Goal: Book appointment/travel/reservation

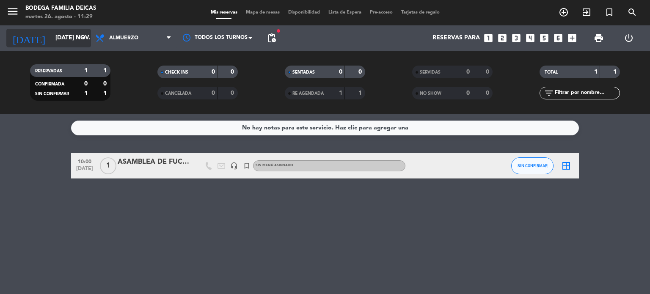
click at [51, 45] on input "[DATE] nov." at bounding box center [91, 37] width 80 height 15
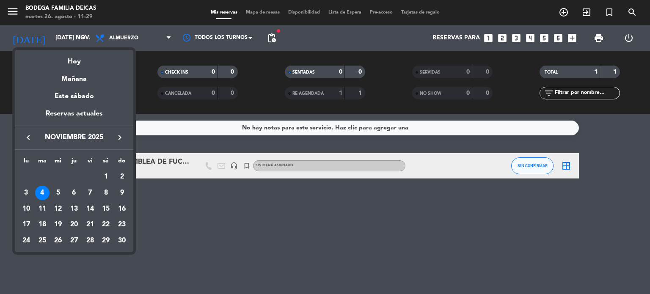
click at [115, 136] on icon "keyboard_arrow_right" at bounding box center [120, 137] width 10 height 10
click at [105, 193] on div "6" at bounding box center [106, 193] width 14 height 14
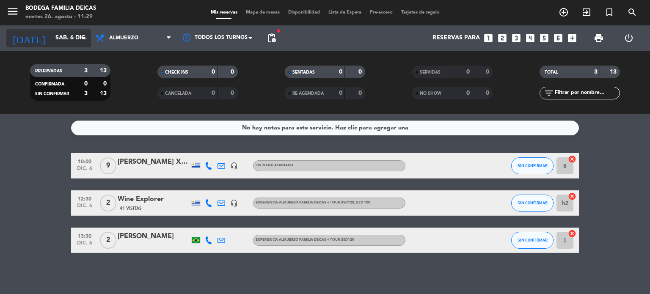
click at [51, 41] on input "sáb. 6 dic." at bounding box center [91, 37] width 80 height 15
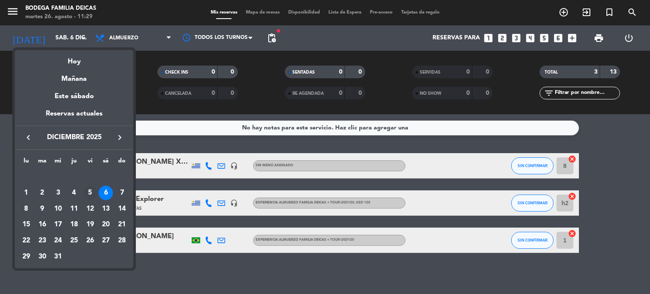
click at [90, 191] on div "5" at bounding box center [90, 193] width 14 height 14
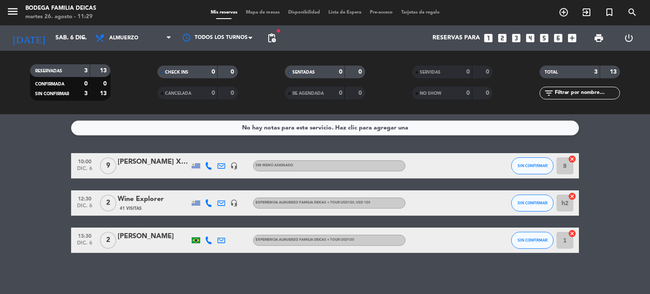
type input "vie. 5 dic."
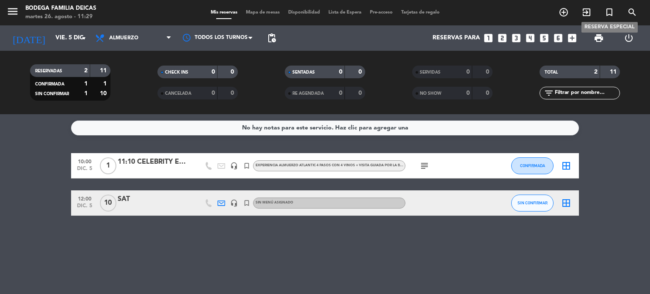
click at [606, 11] on icon "turned_in_not" at bounding box center [609, 12] width 10 height 10
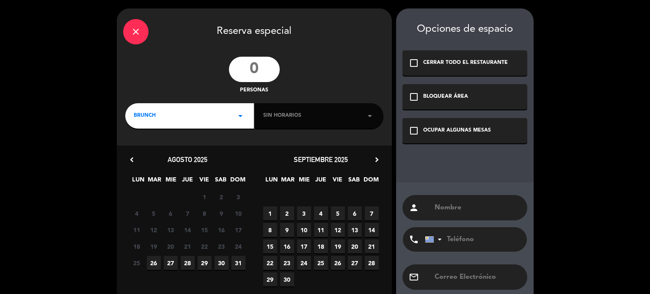
click at [252, 69] on input "number" at bounding box center [254, 69] width 51 height 25
type input "2"
type input "150"
click at [409, 127] on icon "check_box_outline_blank" at bounding box center [414, 131] width 10 height 10
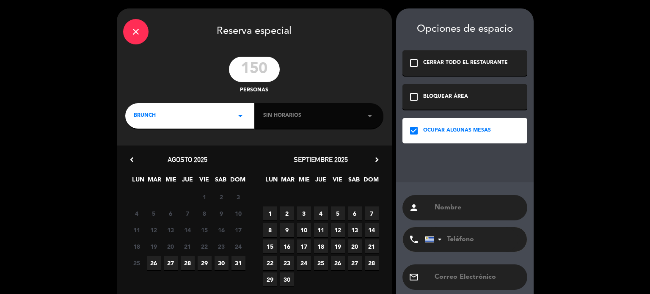
click at [437, 206] on input "text" at bounding box center [477, 208] width 87 height 12
type input "F"
type input "Sunset [DATE]"
click at [379, 159] on icon "chevron_right" at bounding box center [376, 159] width 9 height 9
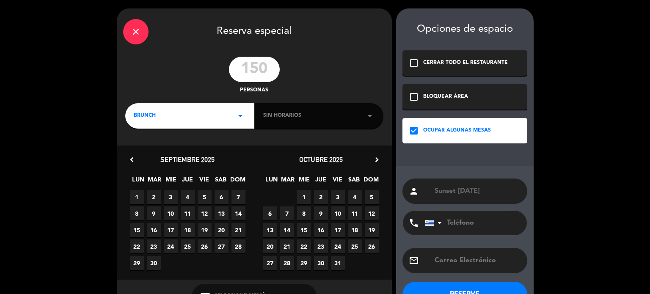
click at [379, 159] on icon "chevron_right" at bounding box center [376, 159] width 9 height 9
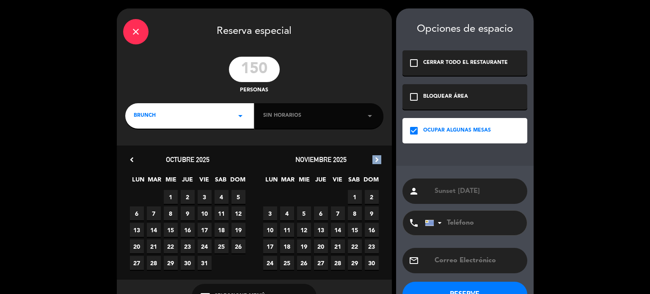
click at [379, 159] on icon "chevron_right" at bounding box center [376, 159] width 9 height 9
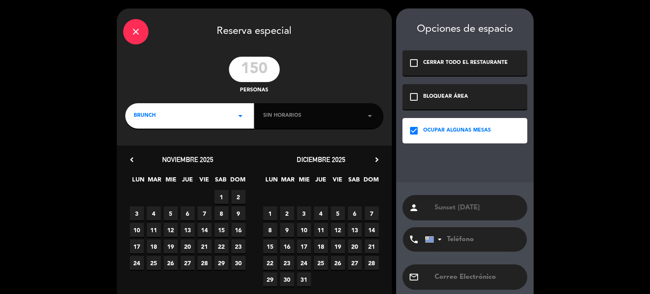
click at [335, 213] on span "5" at bounding box center [338, 213] width 14 height 14
click at [486, 175] on div "Opciones de espacio check_box_outline_blank CERRAR TODO EL RESTAURANTE check_bo…" at bounding box center [464, 169] width 137 height 322
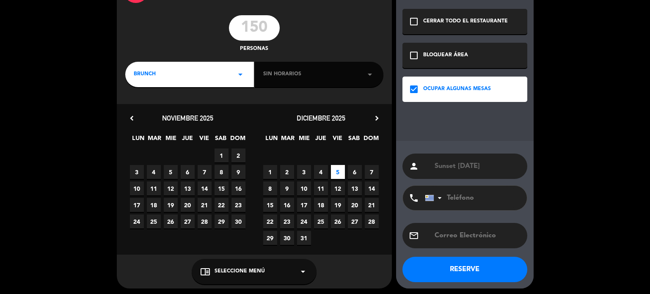
scroll to position [44, 0]
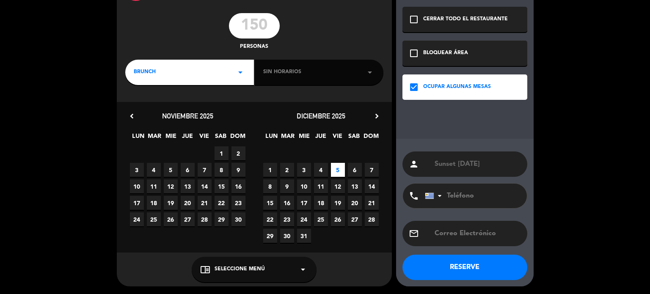
click at [470, 267] on button "RESERVE" at bounding box center [464, 267] width 125 height 25
click at [221, 74] on div "BRUNCH arrow_drop_down" at bounding box center [189, 72] width 129 height 25
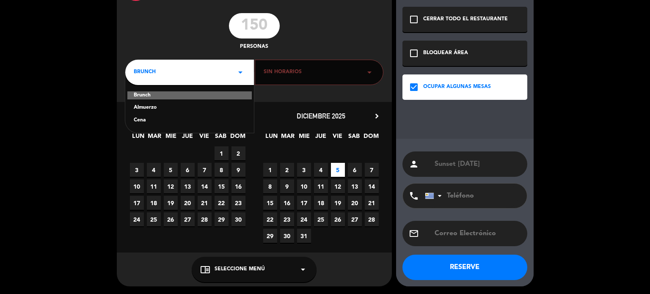
click at [166, 110] on div "Almuerzo" at bounding box center [190, 108] width 112 height 8
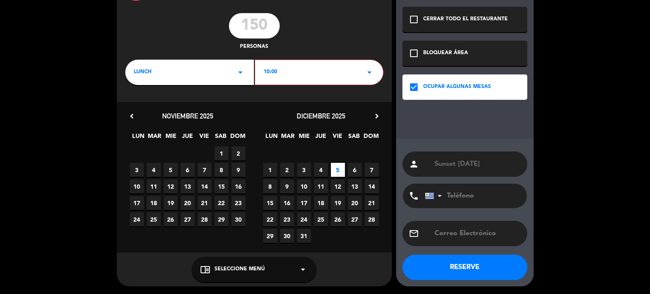
click at [475, 262] on button "RESERVE" at bounding box center [464, 267] width 125 height 25
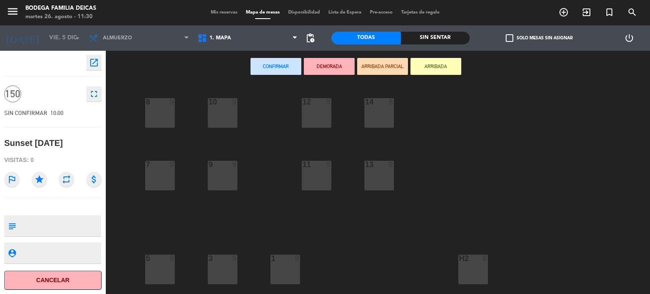
click at [217, 11] on span "Mis reservas" at bounding box center [223, 12] width 35 height 5
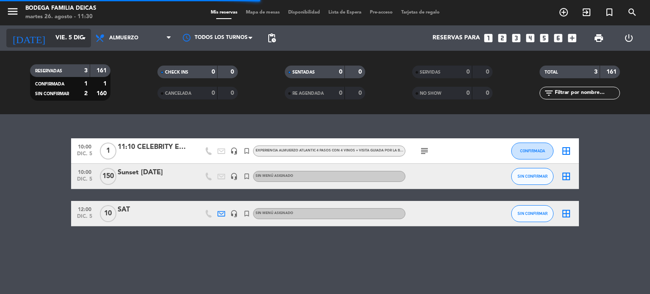
click at [51, 31] on input "vie. 5 dic." at bounding box center [91, 37] width 80 height 15
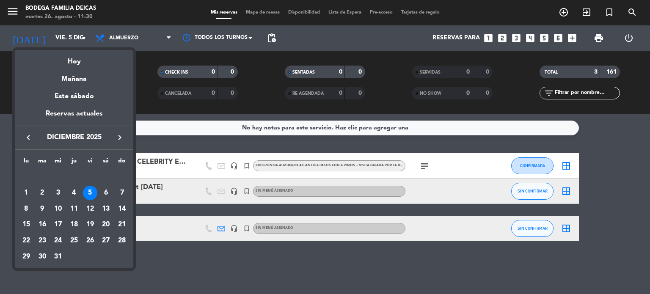
click at [192, 266] on div at bounding box center [325, 147] width 650 height 294
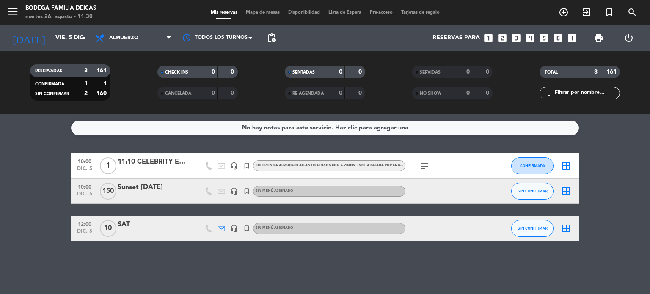
click at [144, 183] on div "Sunset [DATE]" at bounding box center [154, 187] width 72 height 11
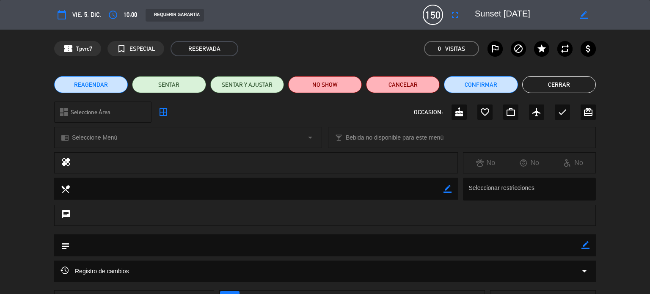
click at [81, 82] on span "REAGENDAR" at bounding box center [91, 84] width 34 height 9
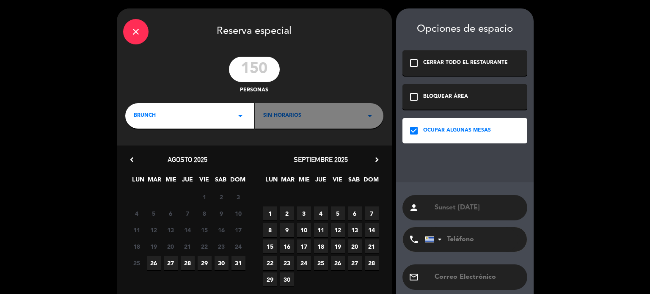
click at [228, 115] on div "BRUNCH arrow_drop_down" at bounding box center [189, 115] width 129 height 25
click at [152, 154] on div "Almuerzo" at bounding box center [190, 151] width 112 height 8
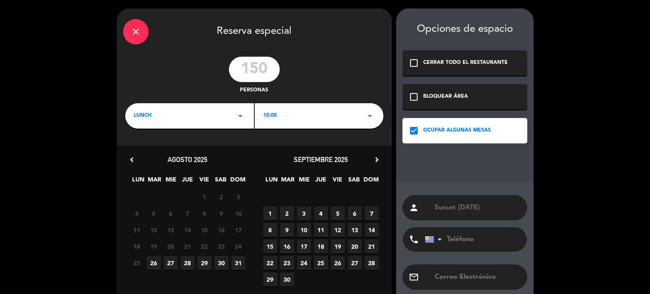
click at [327, 110] on div "10:00 arrow_drop_down" at bounding box center [319, 115] width 129 height 25
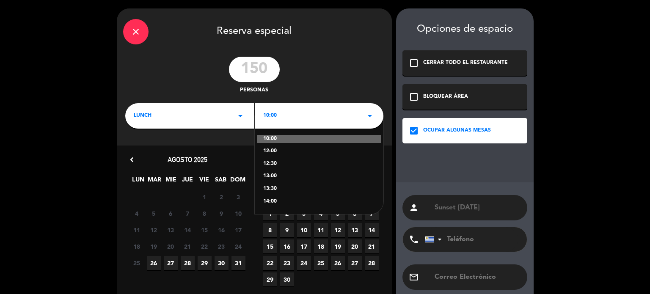
click at [272, 203] on div "14:00" at bounding box center [319, 202] width 112 height 8
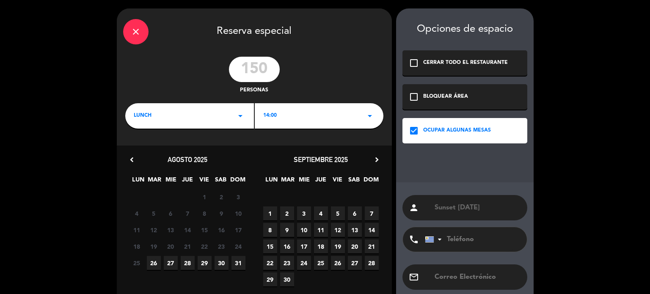
click at [435, 208] on input "Sunset [DATE]" at bounding box center [477, 208] width 87 height 12
type input "19hs - Sunset [DATE]"
click at [547, 159] on div "close Reserva especial 150 personas lunch arrow_drop_down 14:00 arrow_drop_down…" at bounding box center [325, 169] width 650 height 338
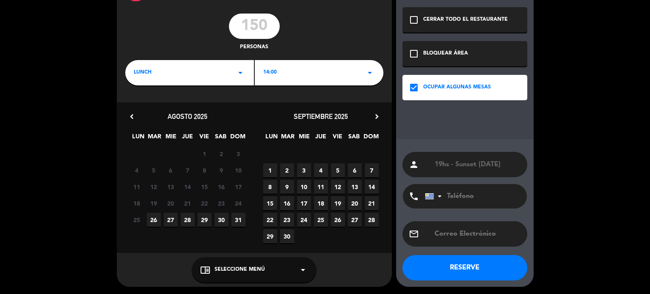
scroll to position [44, 0]
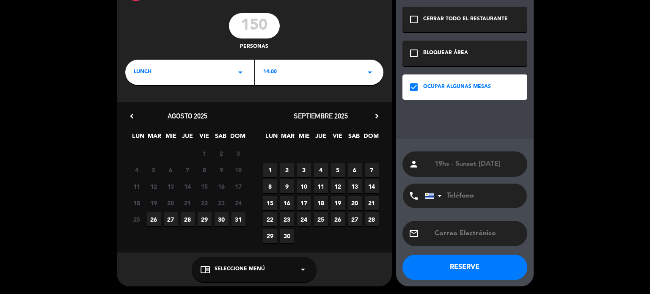
click at [421, 265] on button "RESERVE" at bounding box center [464, 267] width 125 height 25
